Goal: Register for event/course

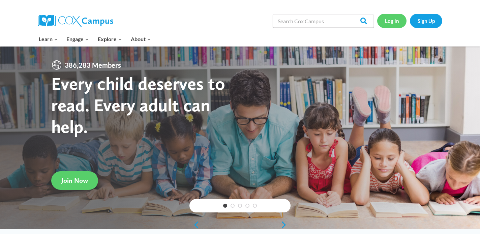
click at [392, 21] on link "Log In" at bounding box center [391, 21] width 29 height 14
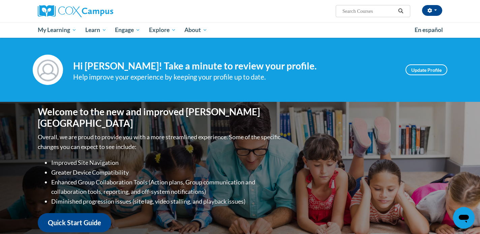
click at [367, 10] on input "Search..." at bounding box center [369, 11] width 54 height 8
type input "reading comprehension"
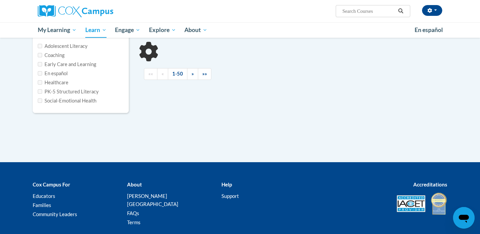
type input "reading comprehension"
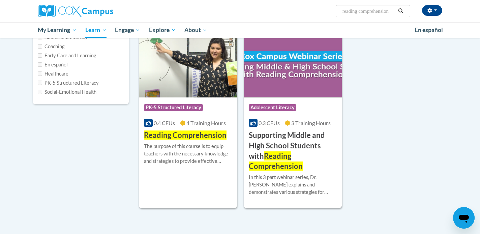
scroll to position [95, 0]
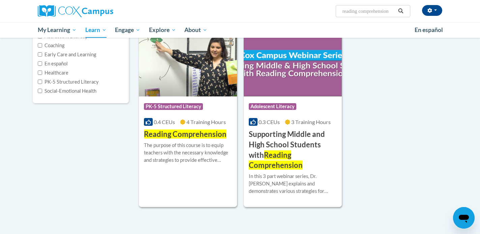
click at [195, 121] on span "4 Training Hours" at bounding box center [205, 122] width 39 height 6
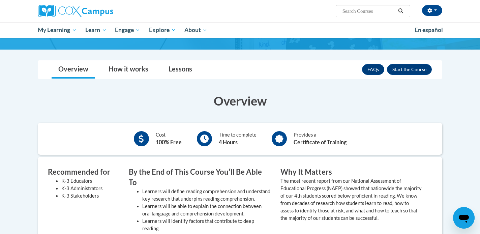
scroll to position [77, 0]
click at [405, 70] on button "Enroll" at bounding box center [409, 69] width 45 height 11
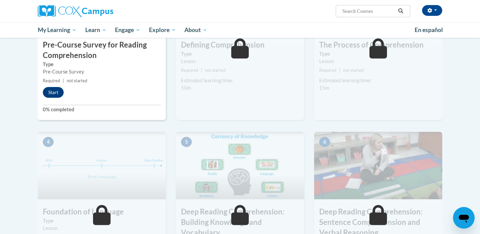
scroll to position [211, 0]
click at [59, 90] on button "Start" at bounding box center [53, 92] width 21 height 11
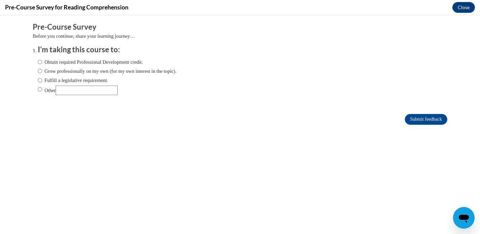
scroll to position [0, 0]
click at [39, 71] on input "Grow professionally on my own (for my own interest in the topic)." at bounding box center [40, 70] width 4 height 7
radio input "true"
click at [41, 61] on input "Obtain required Professional Development credit." at bounding box center [40, 61] width 4 height 7
radio input "true"
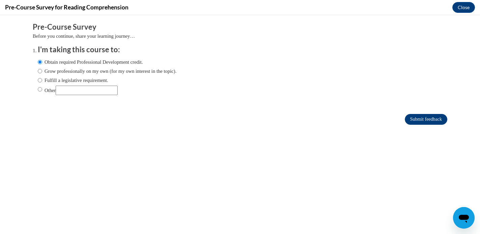
click at [436, 118] on input "Submit feedback" at bounding box center [426, 119] width 42 height 11
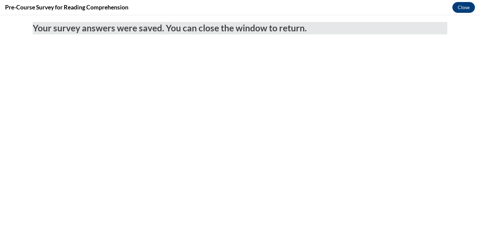
click at [461, 9] on button "Close" at bounding box center [463, 7] width 23 height 11
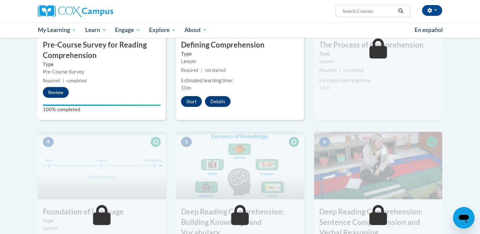
click at [196, 100] on button "Start" at bounding box center [191, 101] width 21 height 11
